Goal: Check status: Check status

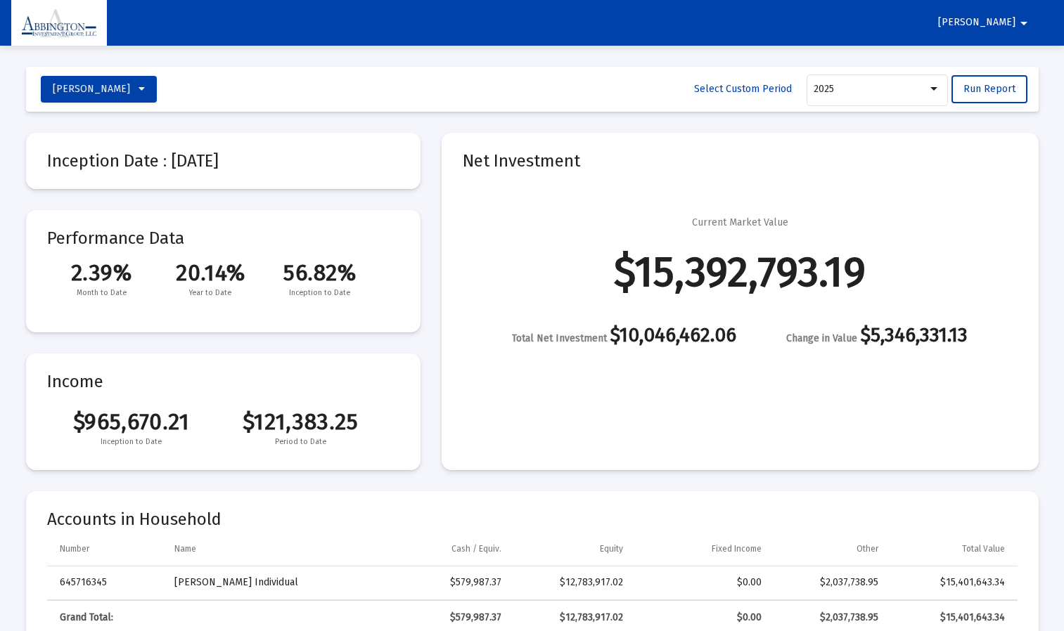
select select "View all"
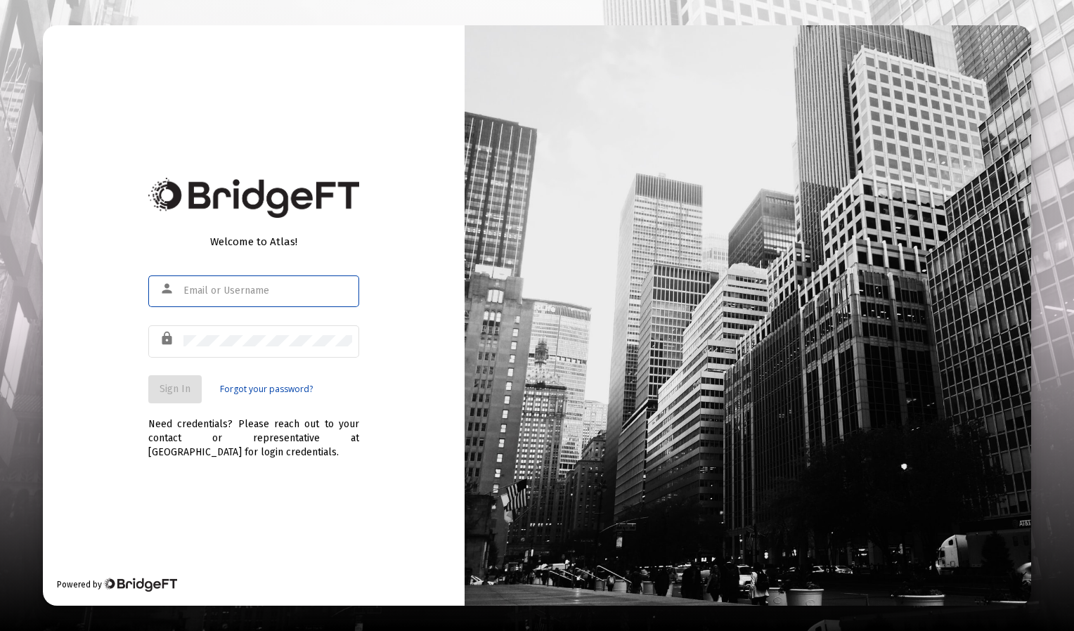
type input "rmnfamilyfirm@outlook.com"
click at [194, 290] on input "rmnfamilyfirm@outlook.com" at bounding box center [268, 290] width 169 height 11
click at [136, 361] on div "Welcome to Atlas! person rmnfamilyfirm@outlook.com lock Sign In Forgot your pas…" at bounding box center [254, 315] width 422 height 581
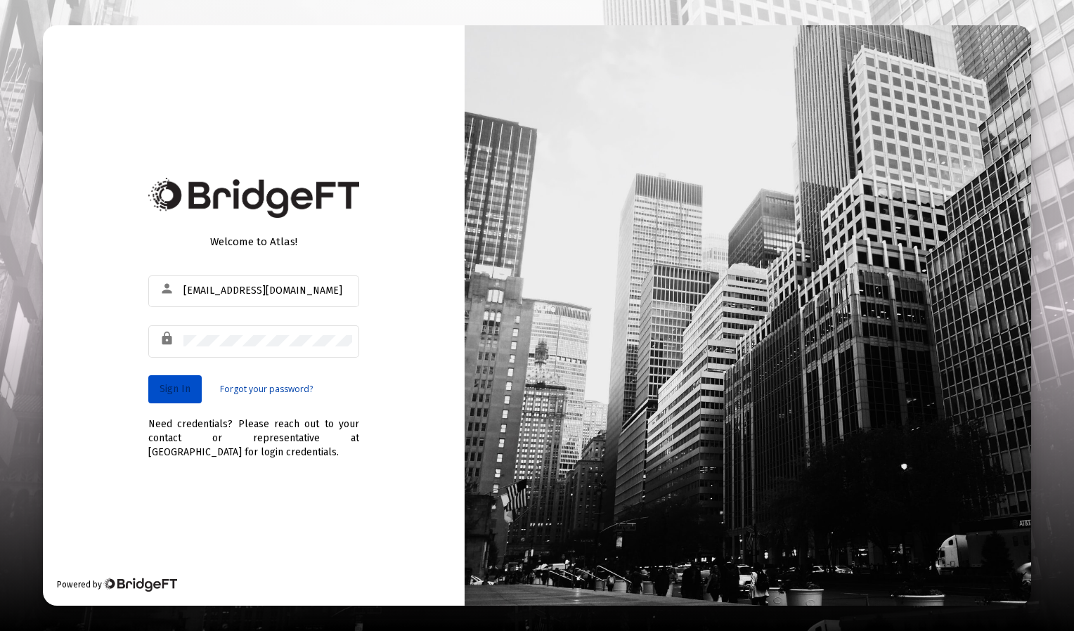
click at [173, 390] on span "Sign In" at bounding box center [175, 389] width 31 height 12
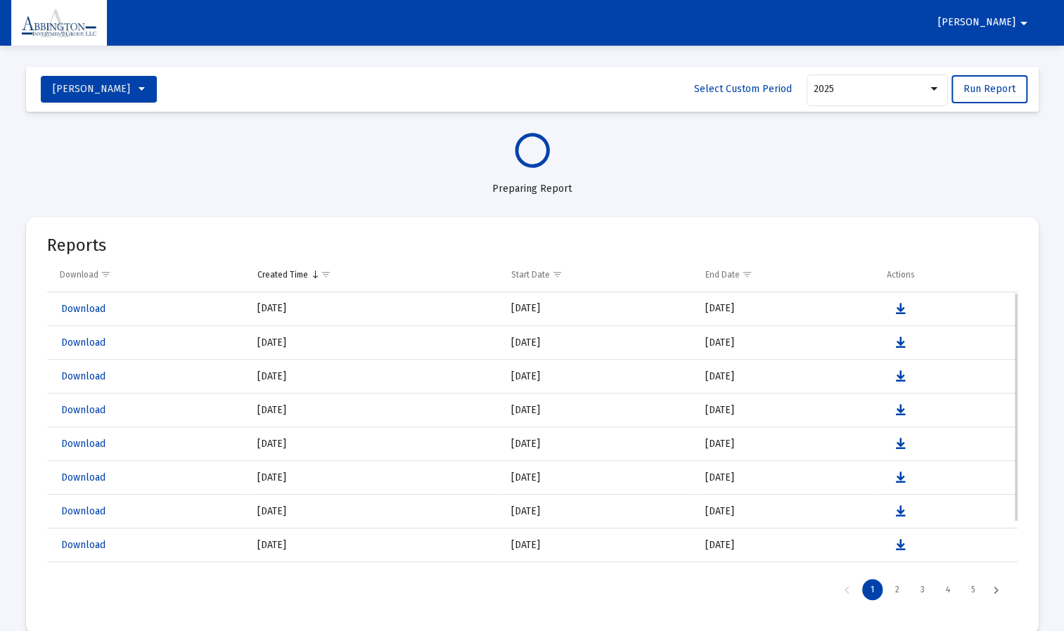
select select "View all"
